Goal: Navigation & Orientation: Find specific page/section

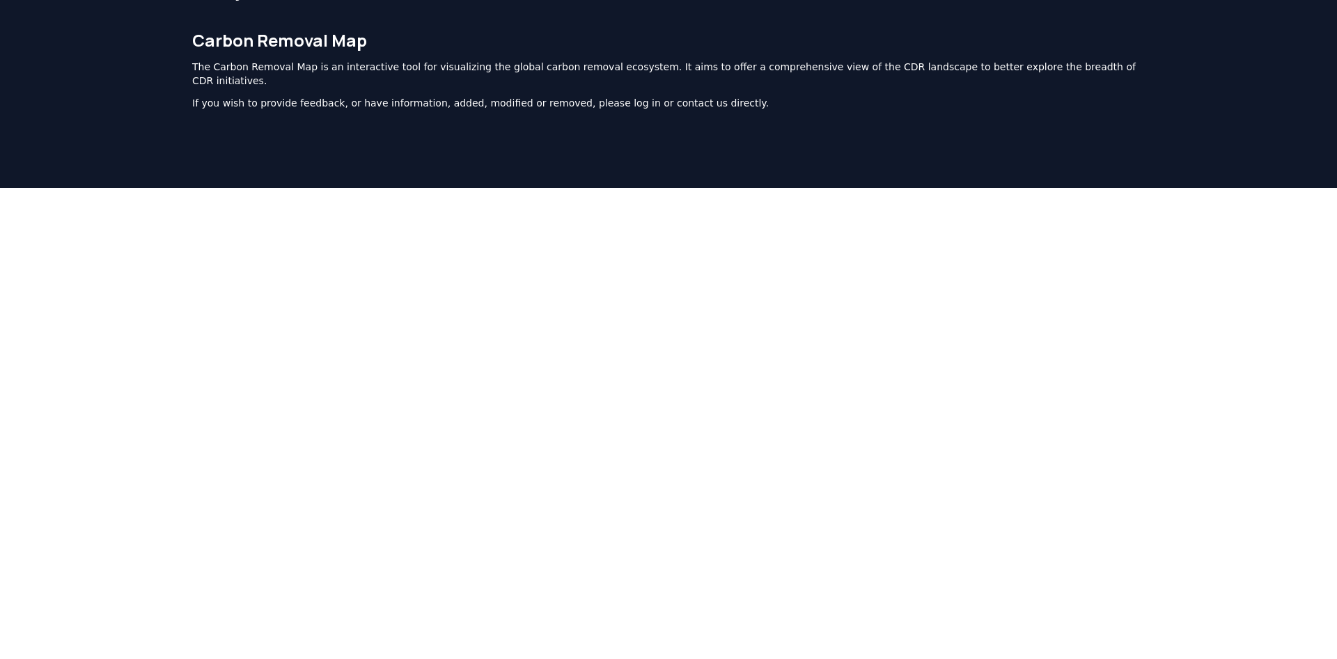
scroll to position [111, 0]
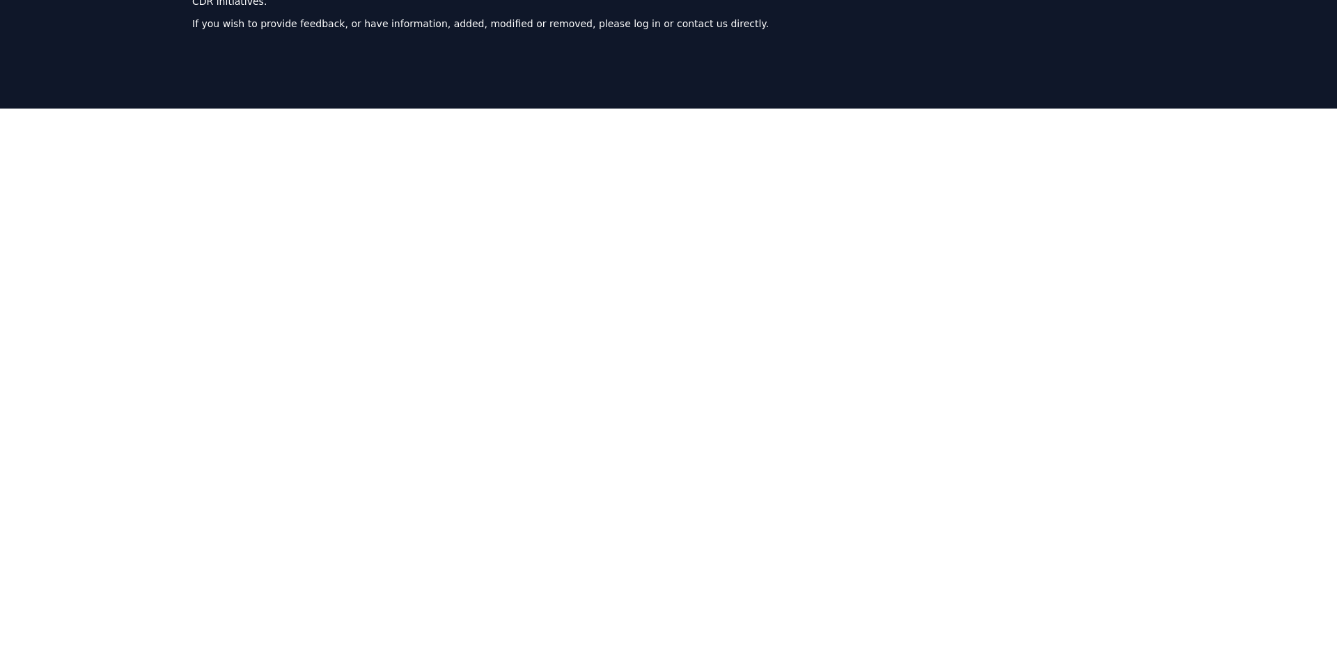
drag, startPoint x: 1206, startPoint y: 186, endPoint x: 1151, endPoint y: 105, distance: 97.3
click at [1205, 186] on div at bounding box center [668, 438] width 1337 height 659
